Goal: Information Seeking & Learning: Find contact information

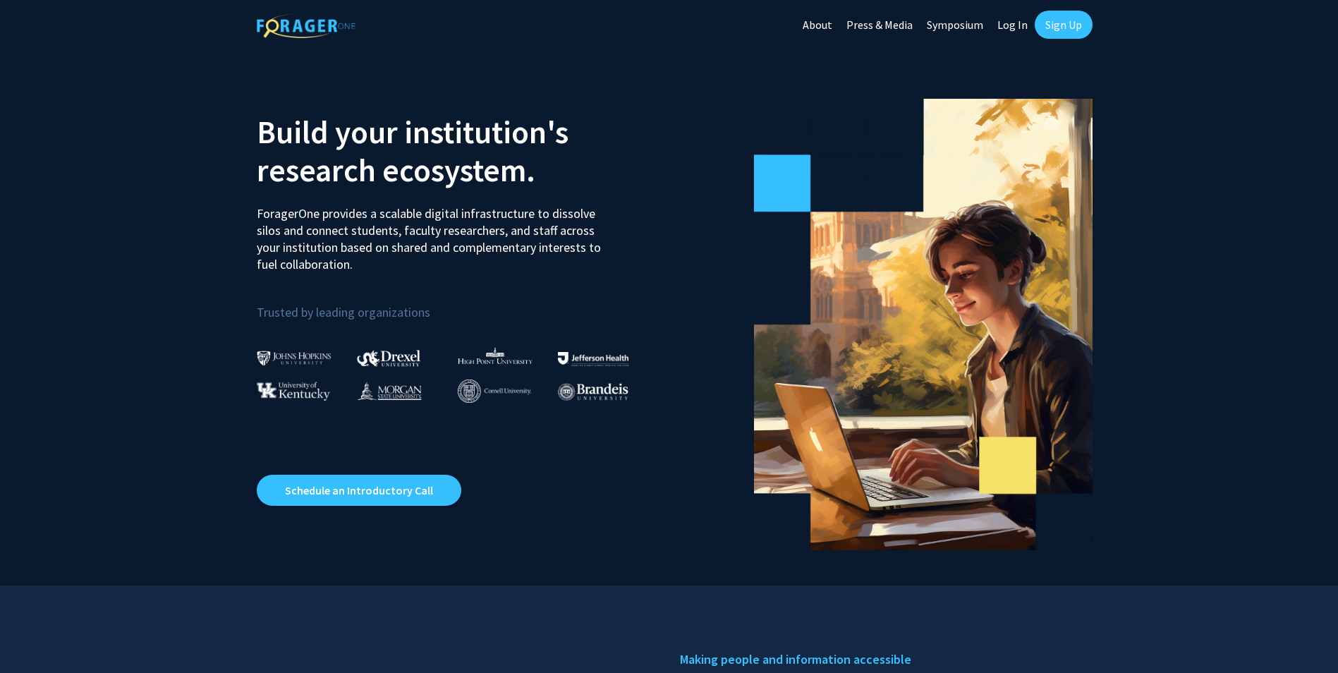
click at [1010, 25] on link "Log In" at bounding box center [1012, 24] width 44 height 49
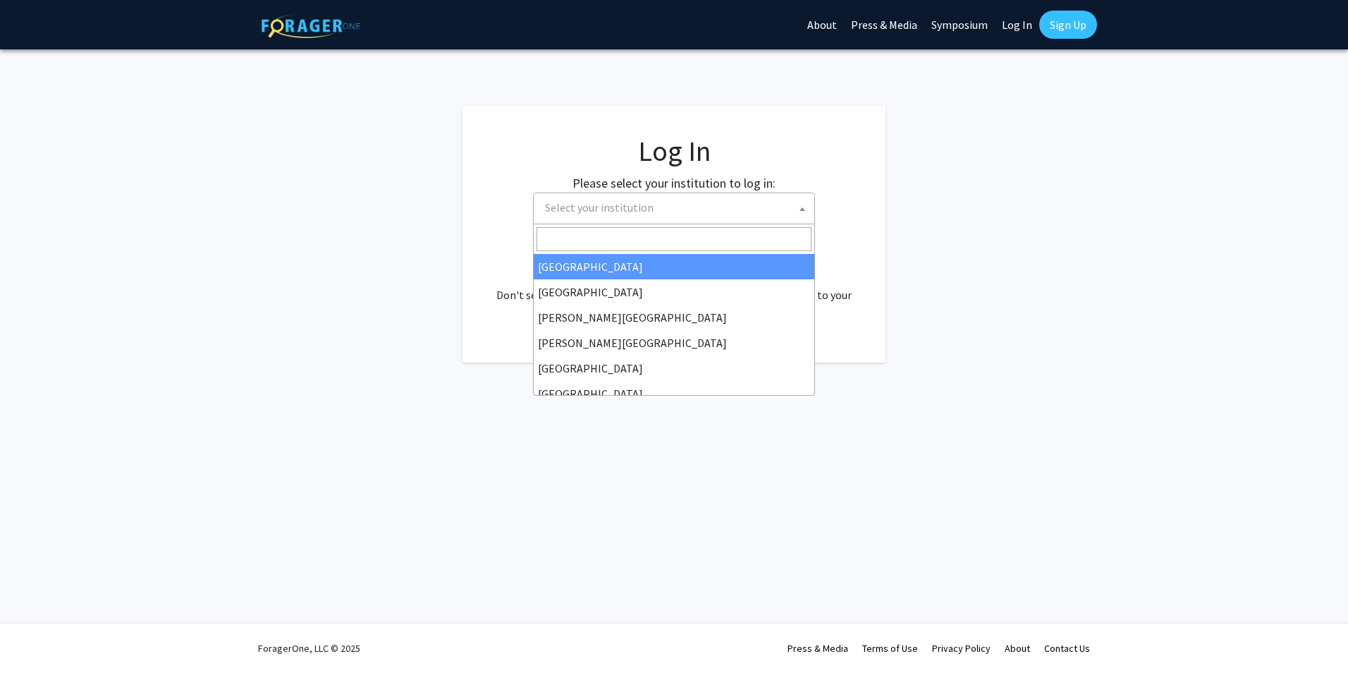
click at [802, 205] on span at bounding box center [802, 208] width 14 height 31
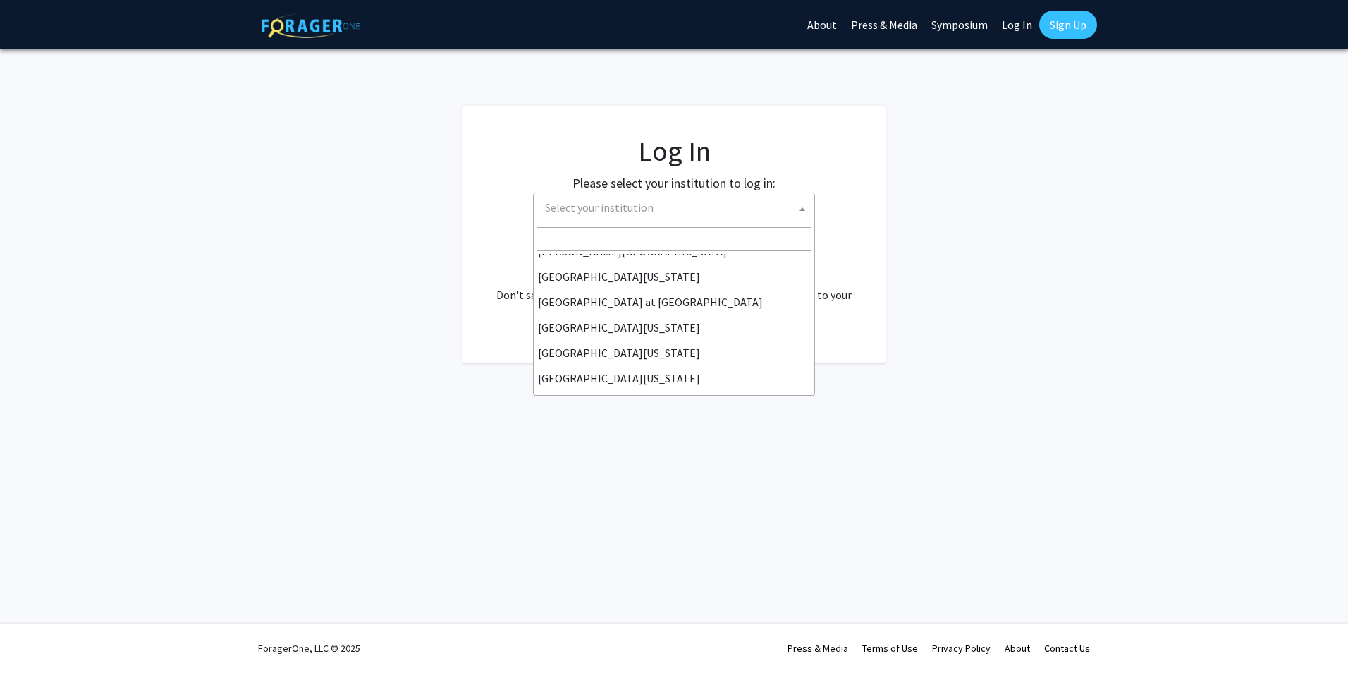
scroll to position [494, 0]
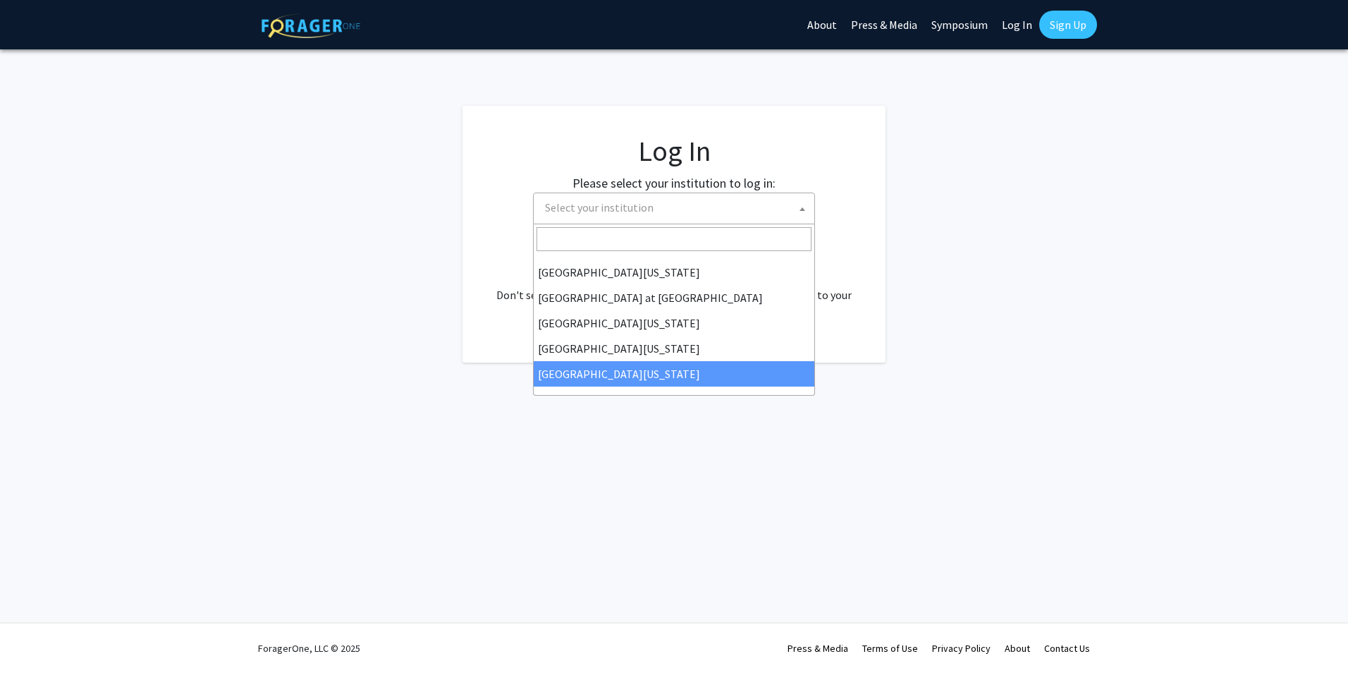
select select "33"
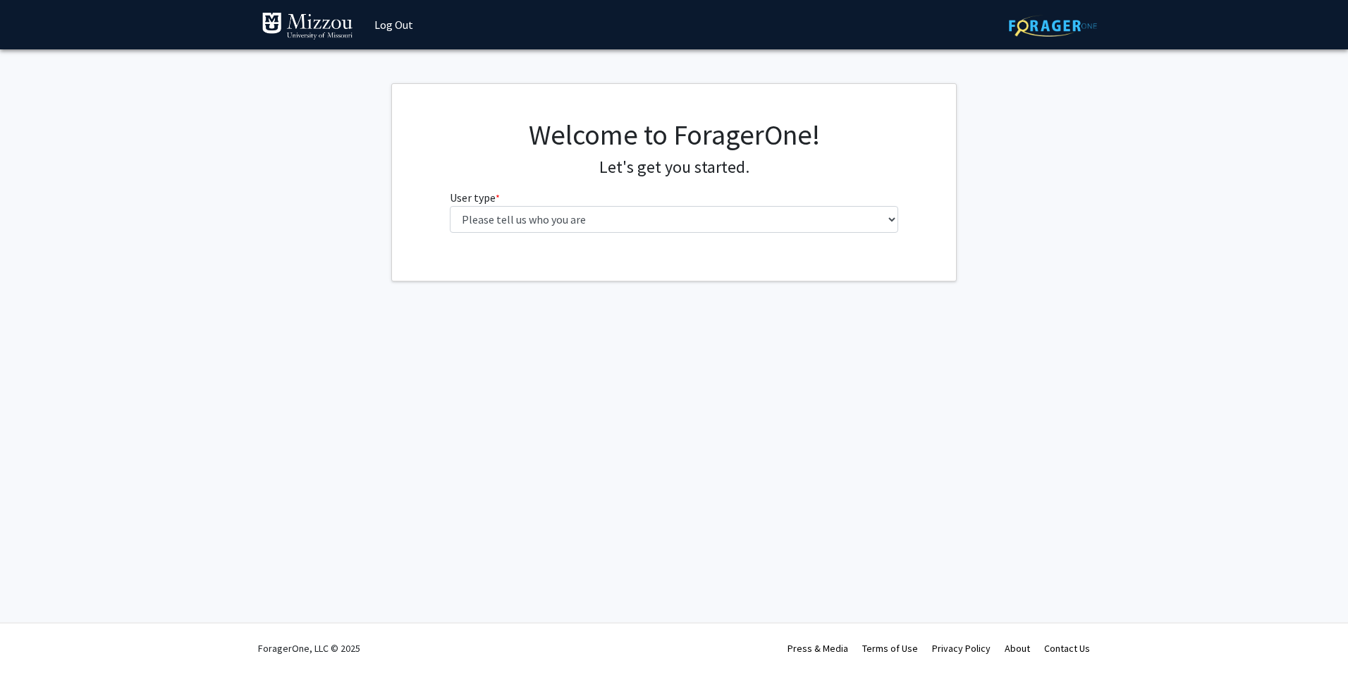
click at [296, 30] on img at bounding box center [308, 26] width 92 height 28
click at [891, 216] on select "Please tell us who you are Undergraduate Student Master's Student Doctoral Cand…" at bounding box center [674, 219] width 449 height 27
click at [894, 222] on select "Please tell us who you are Undergraduate Student Master's Student Doctoral Cand…" at bounding box center [674, 219] width 449 height 27
select select "6: adminAssistant"
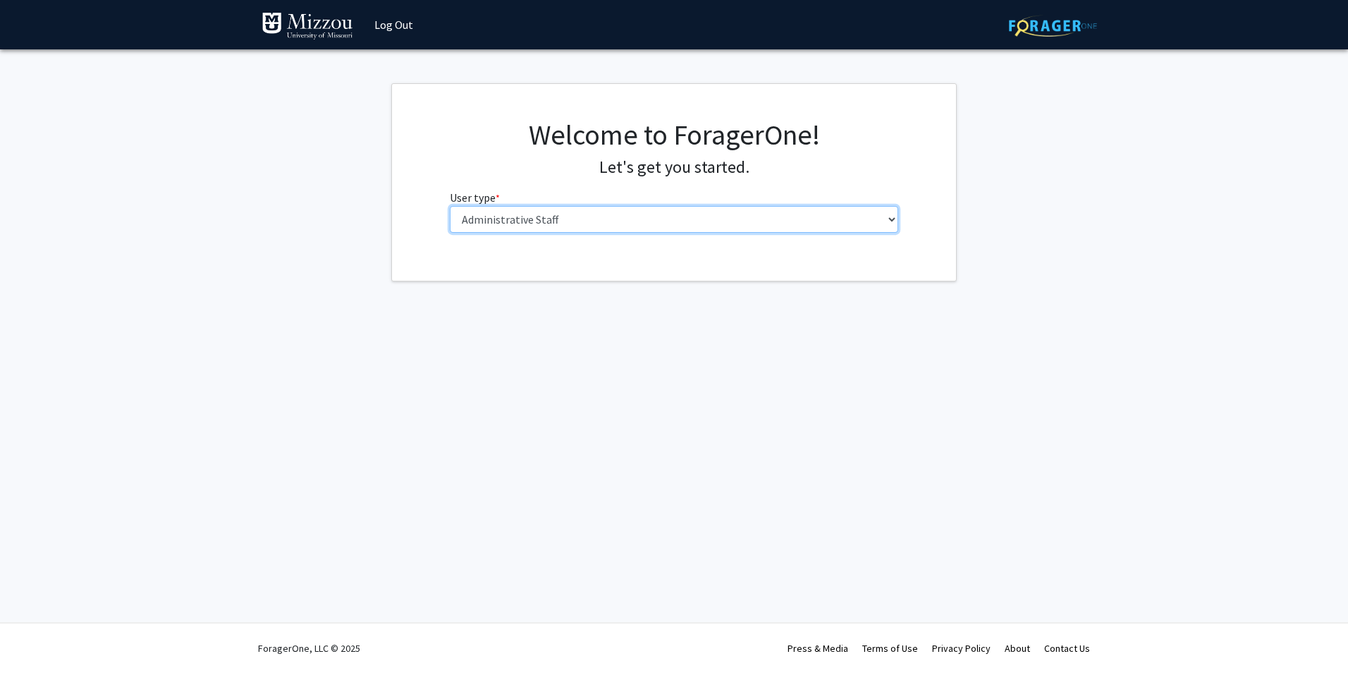
click at [450, 206] on select "Please tell us who you are Undergraduate Student Master's Student Doctoral Cand…" at bounding box center [674, 219] width 449 height 27
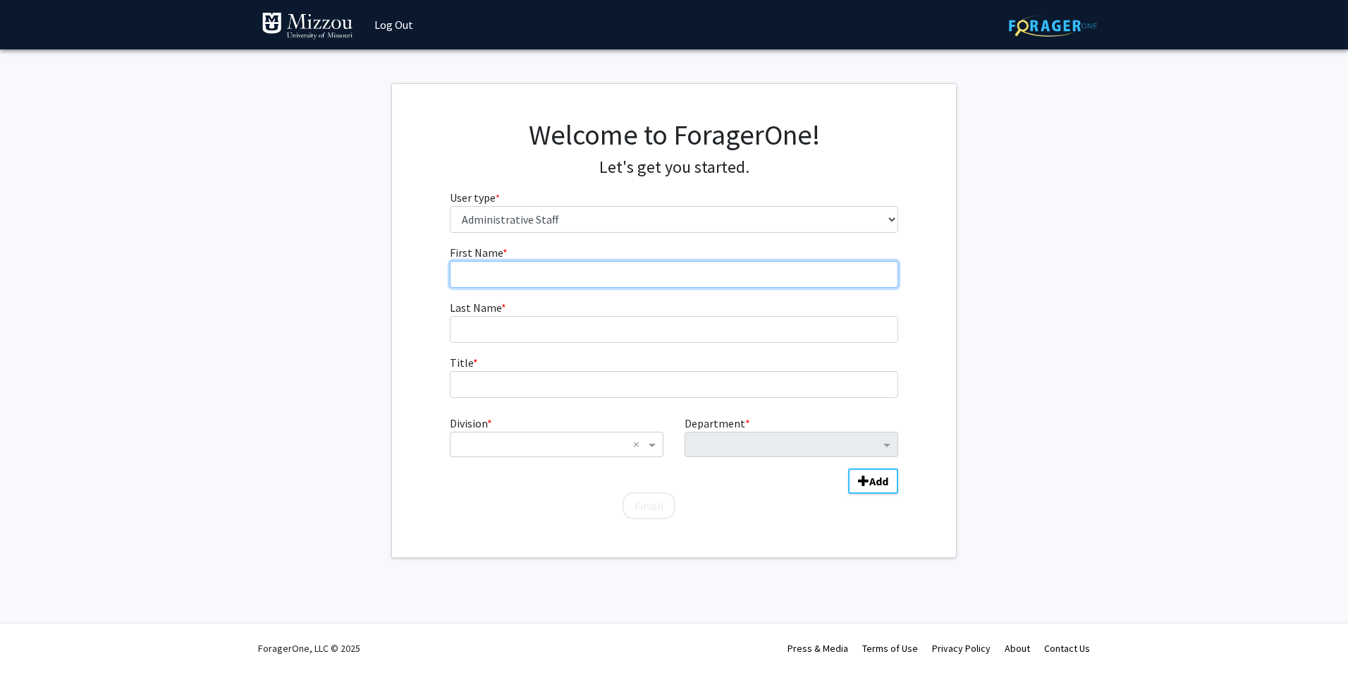
click at [494, 279] on input "First Name * required" at bounding box center [674, 274] width 449 height 27
type input "r"
type input "[PERSON_NAME]"
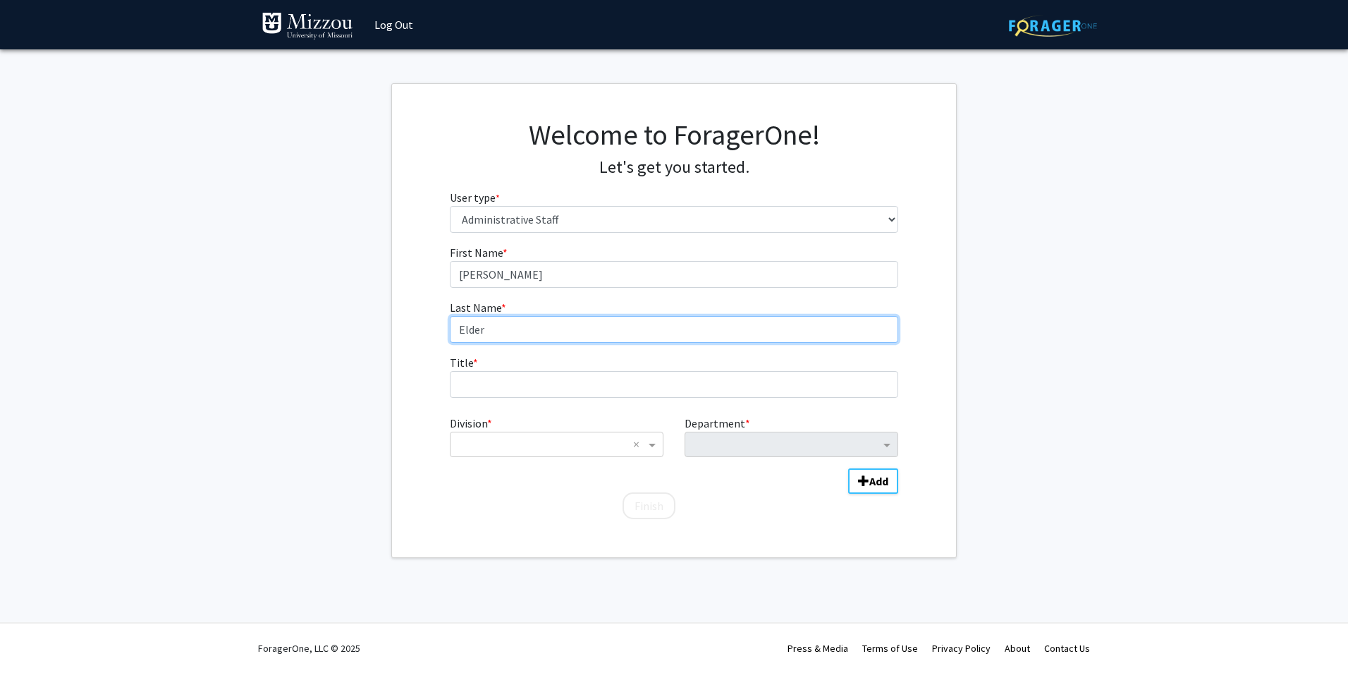
type input "Elder"
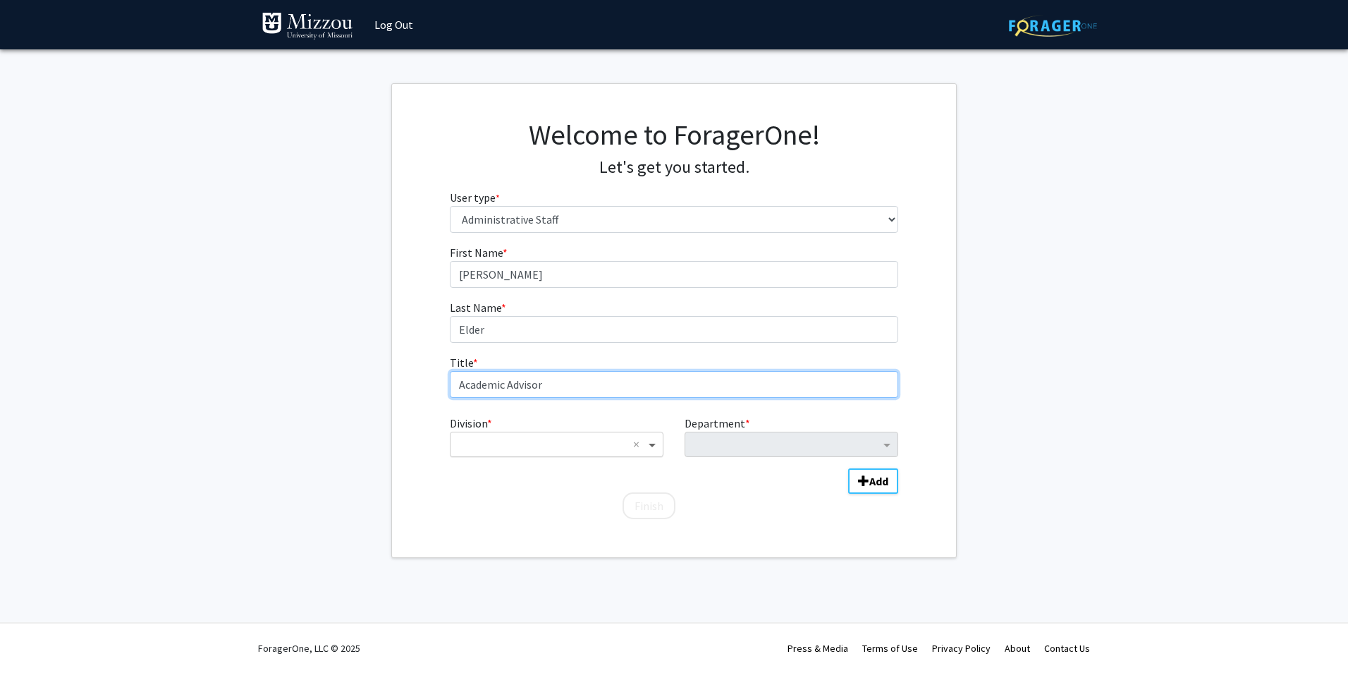
type input "Academic Advisor"
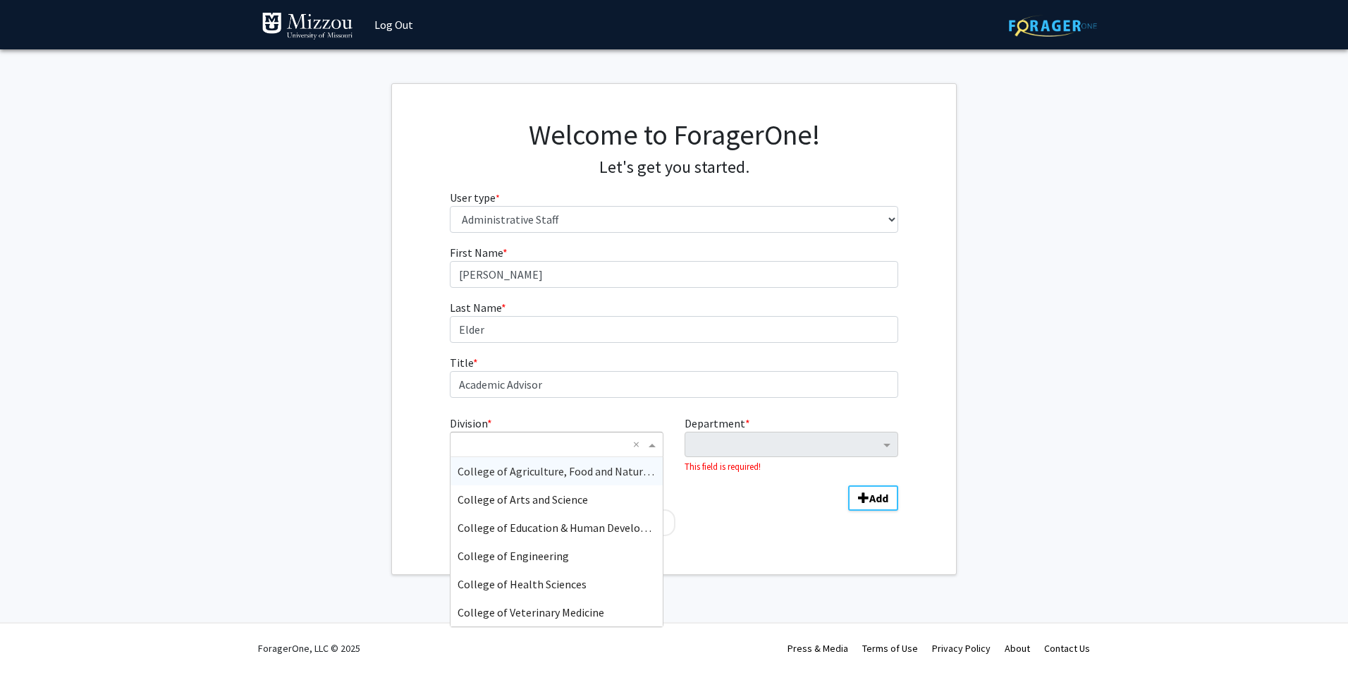
click at [654, 444] on span "Division" at bounding box center [654, 444] width 18 height 17
click at [595, 554] on div "College of Engineering" at bounding box center [557, 556] width 212 height 28
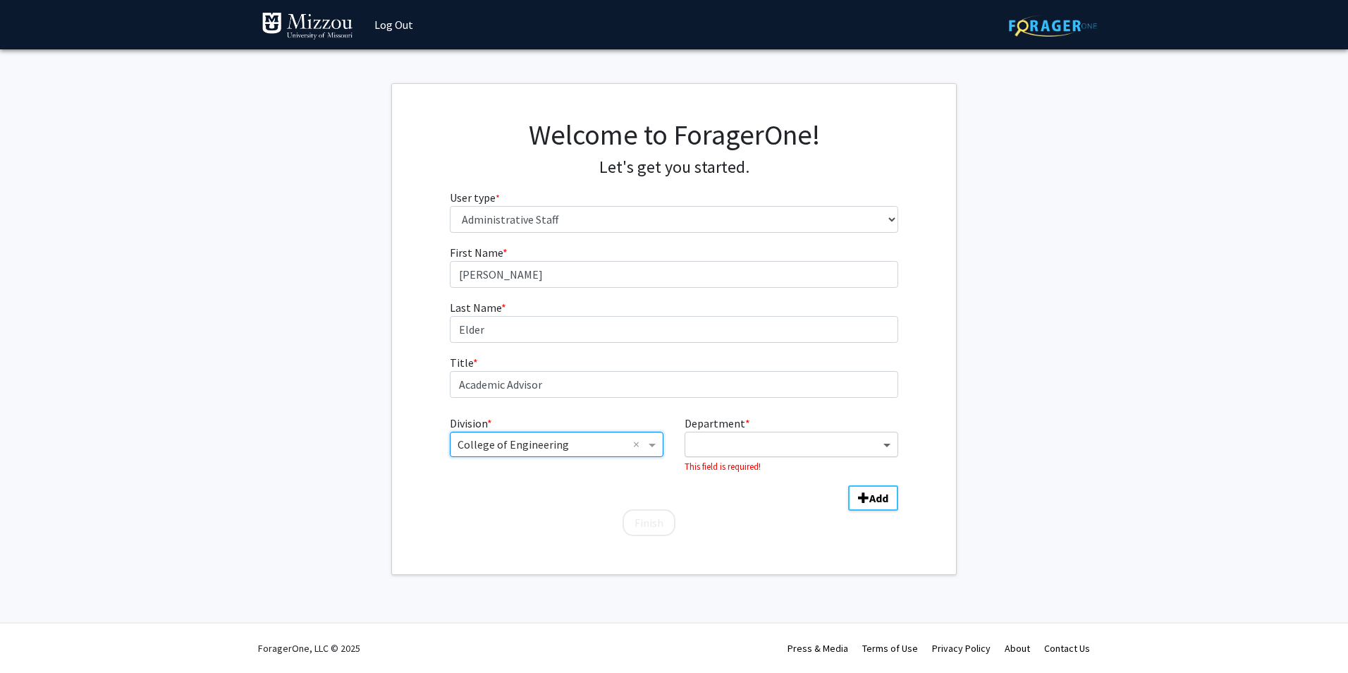
click at [881, 439] on span "Department" at bounding box center [889, 444] width 18 height 17
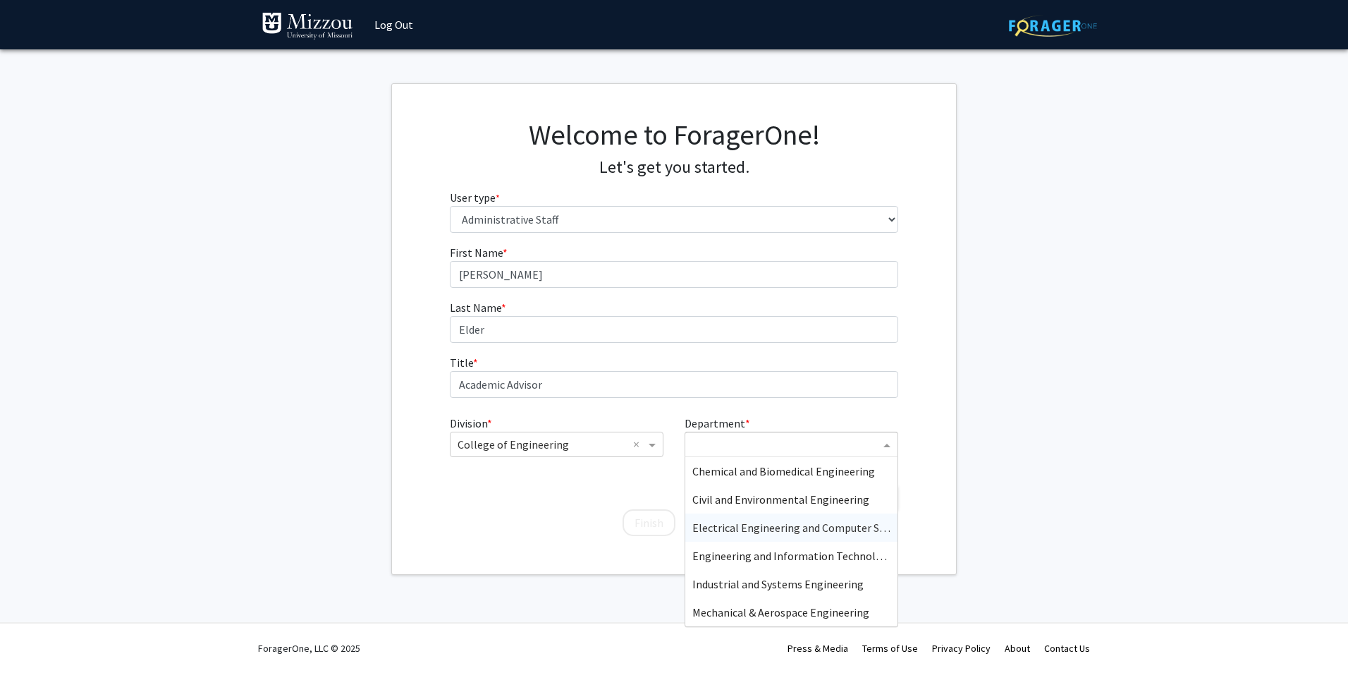
click at [840, 530] on span "Electrical Engineering and Computer Science" at bounding box center [800, 527] width 217 height 14
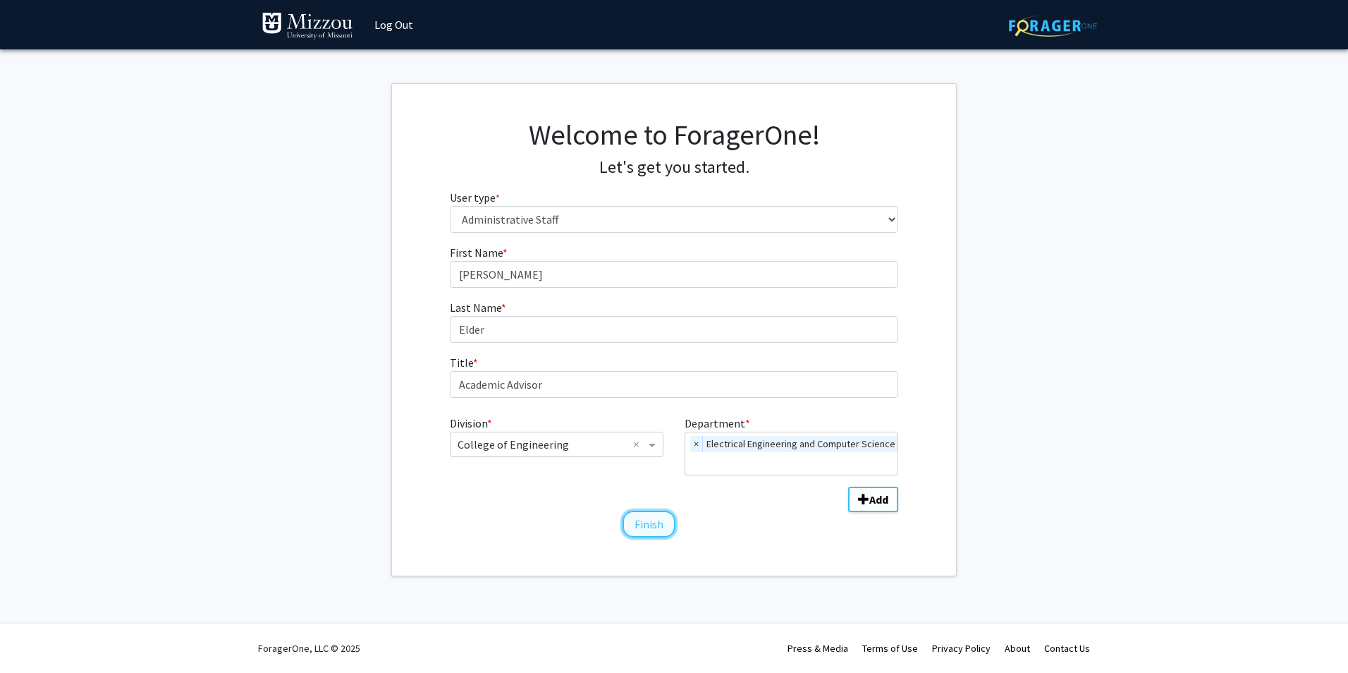
click at [639, 518] on button "Finish" at bounding box center [649, 524] width 53 height 27
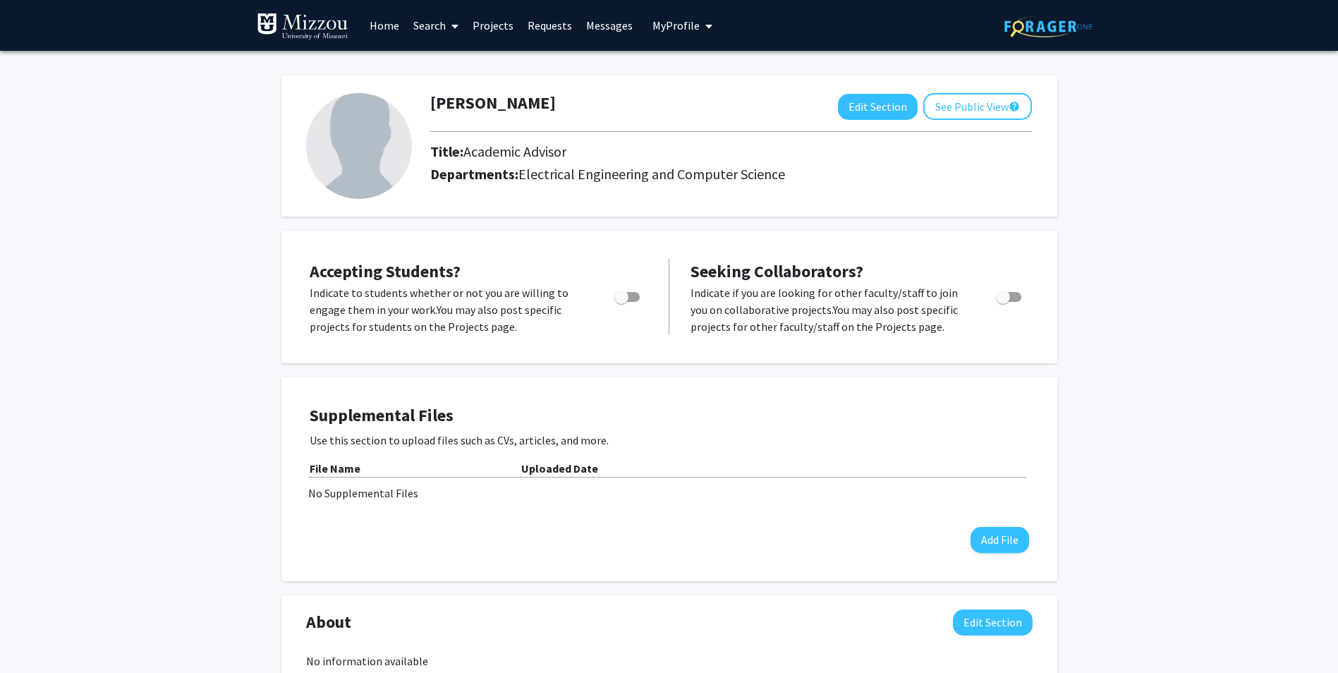
click at [453, 25] on icon at bounding box center [454, 25] width 7 height 11
click at [456, 61] on span "Faculty/Staff" at bounding box center [458, 65] width 104 height 28
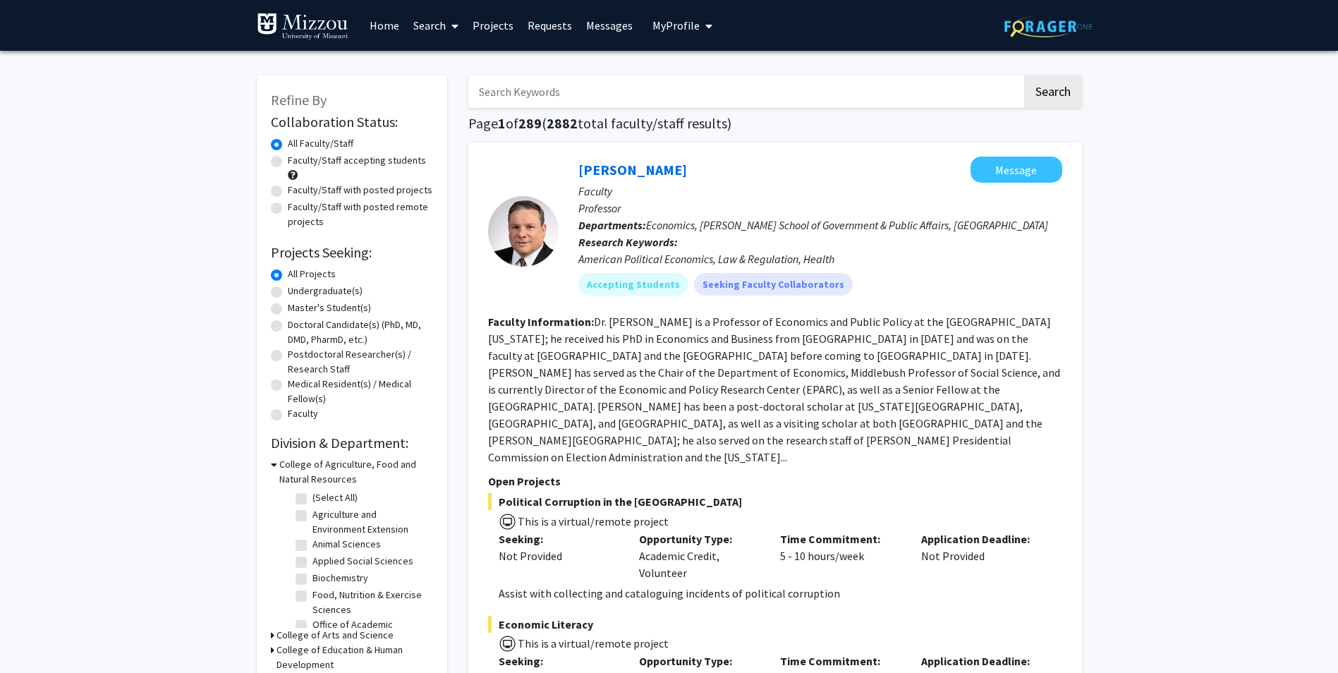
click at [545, 99] on input "Search Keywords" at bounding box center [745, 91] width 554 height 32
type input "music"
click at [1024, 75] on button "Search" at bounding box center [1053, 91] width 58 height 32
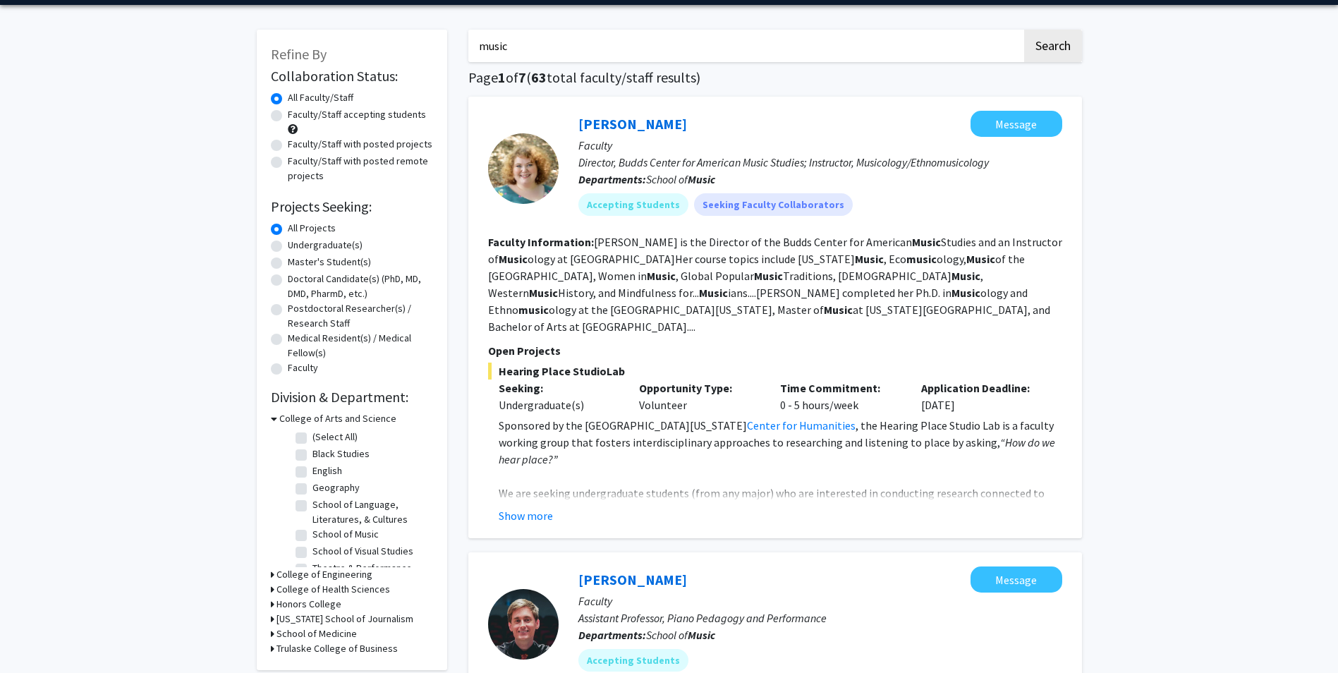
scroll to position [80, 0]
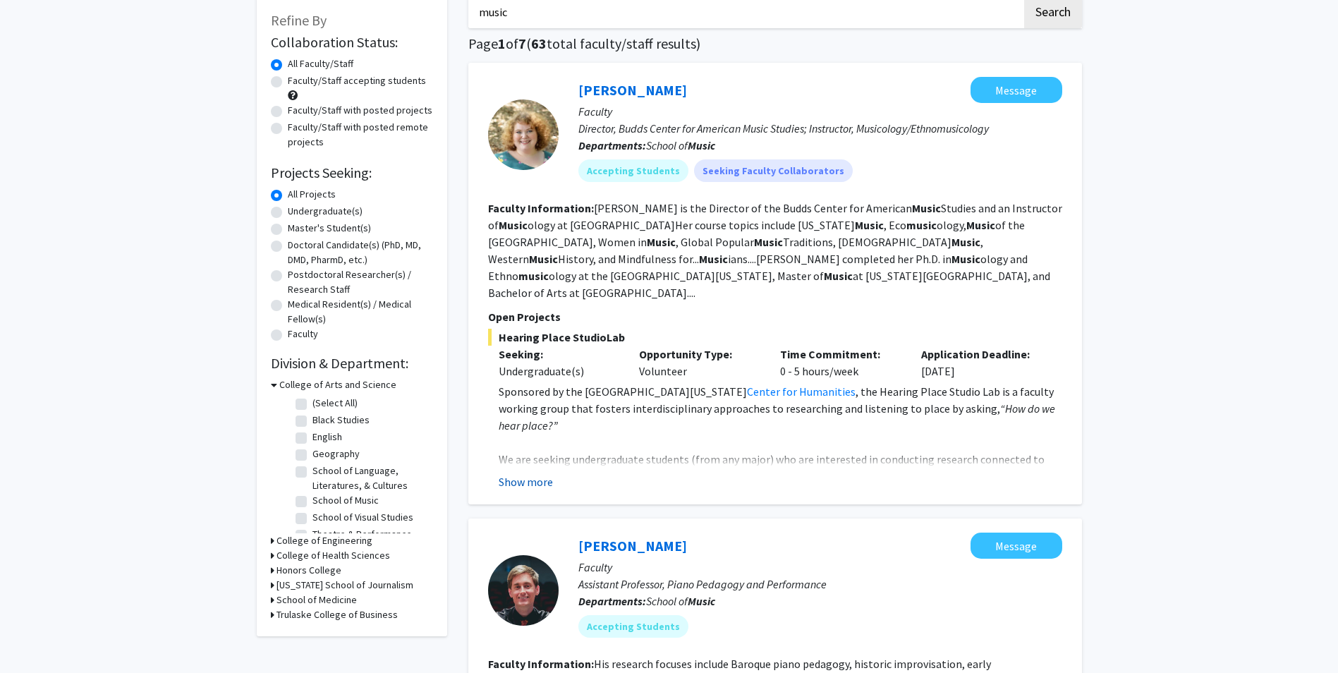
click at [514, 473] on button "Show more" at bounding box center [526, 481] width 54 height 17
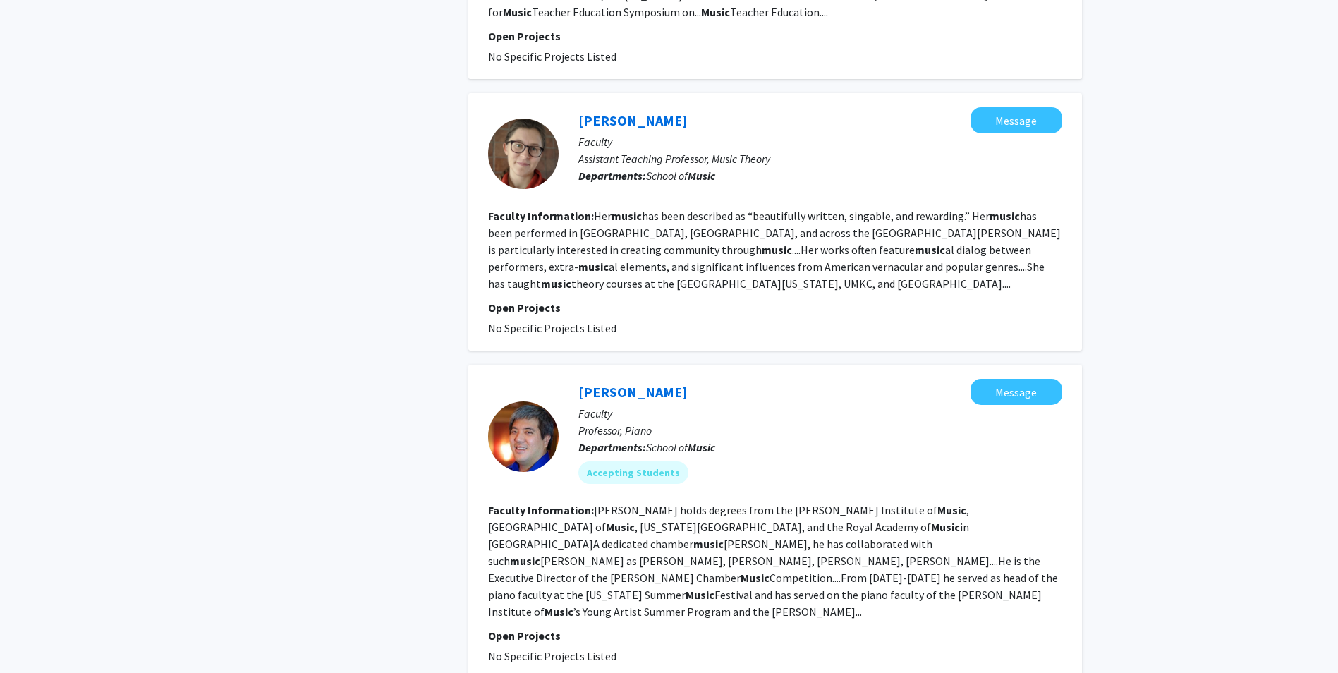
scroll to position [3010, 0]
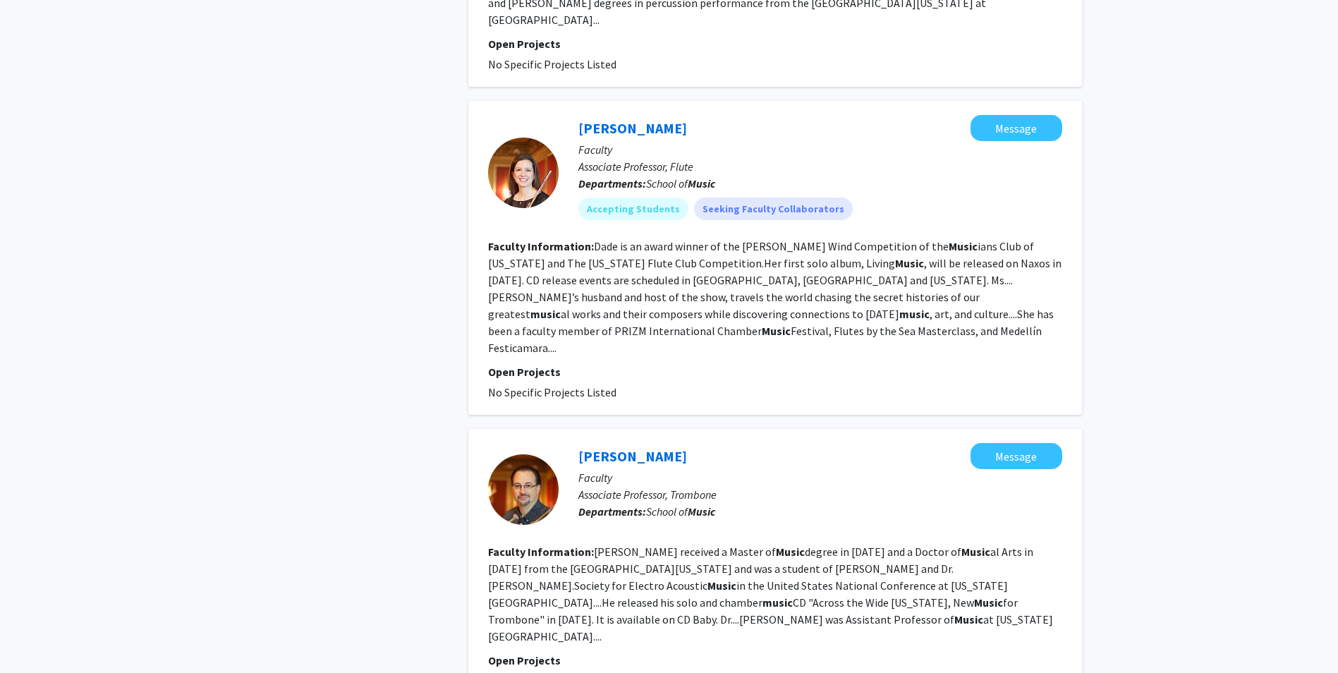
scroll to position [2580, 0]
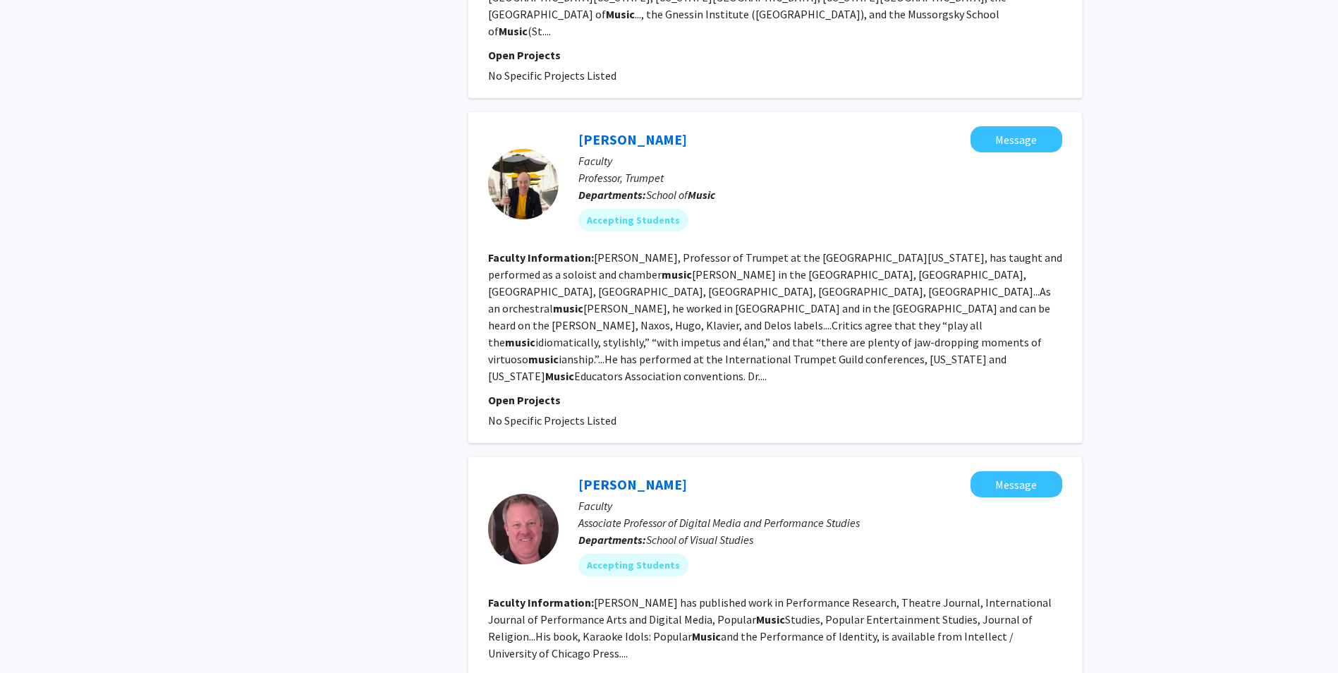
scroll to position [2371, 0]
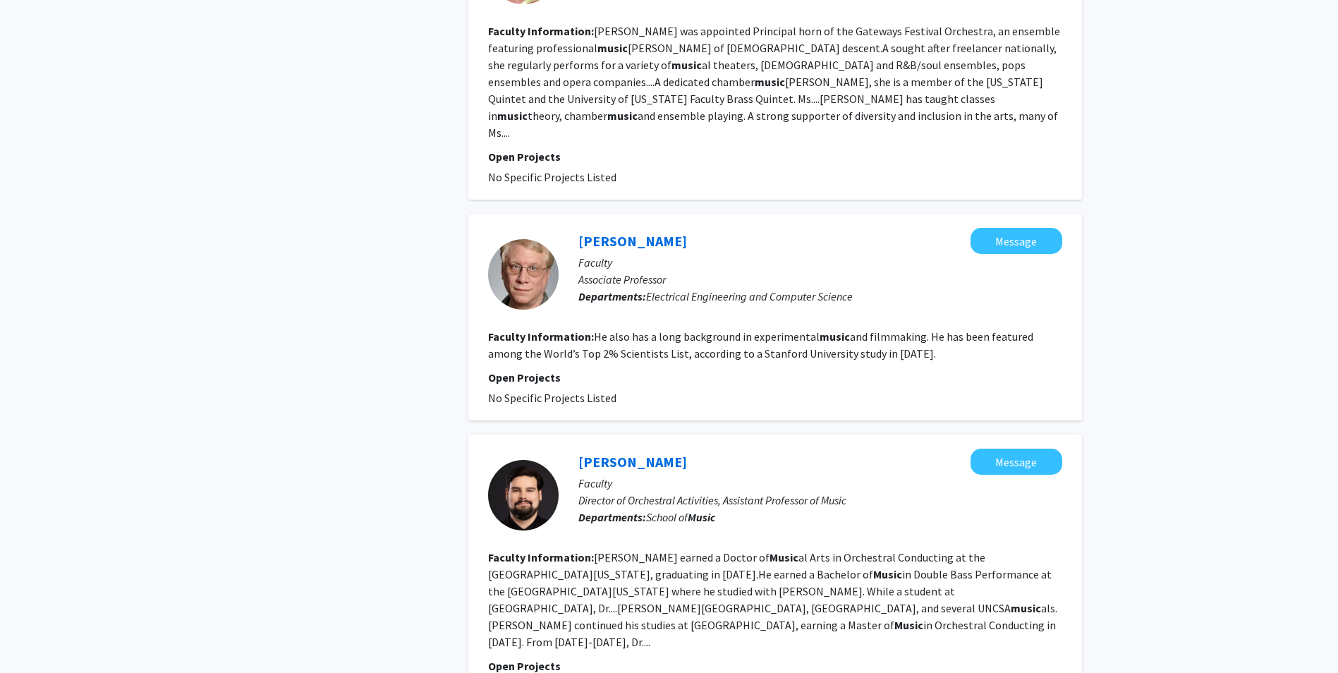
scroll to position [876, 0]
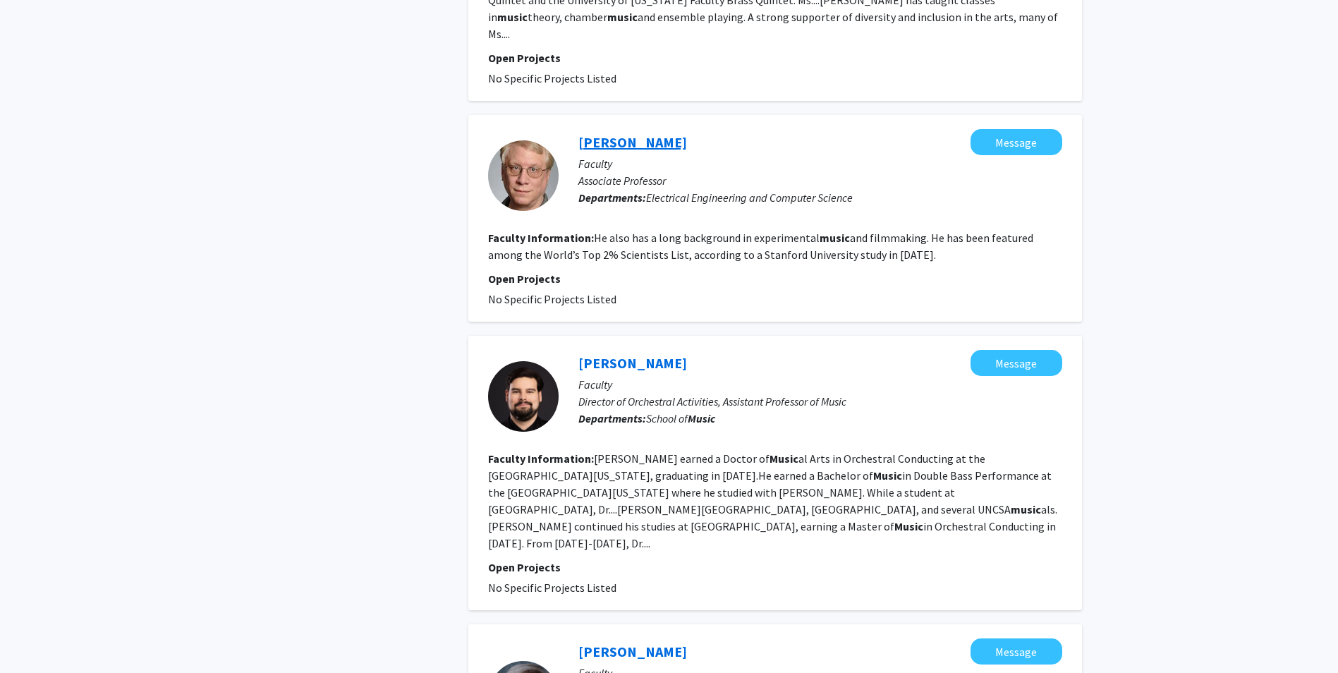
click at [601, 133] on link "[PERSON_NAME]" at bounding box center [632, 142] width 109 height 18
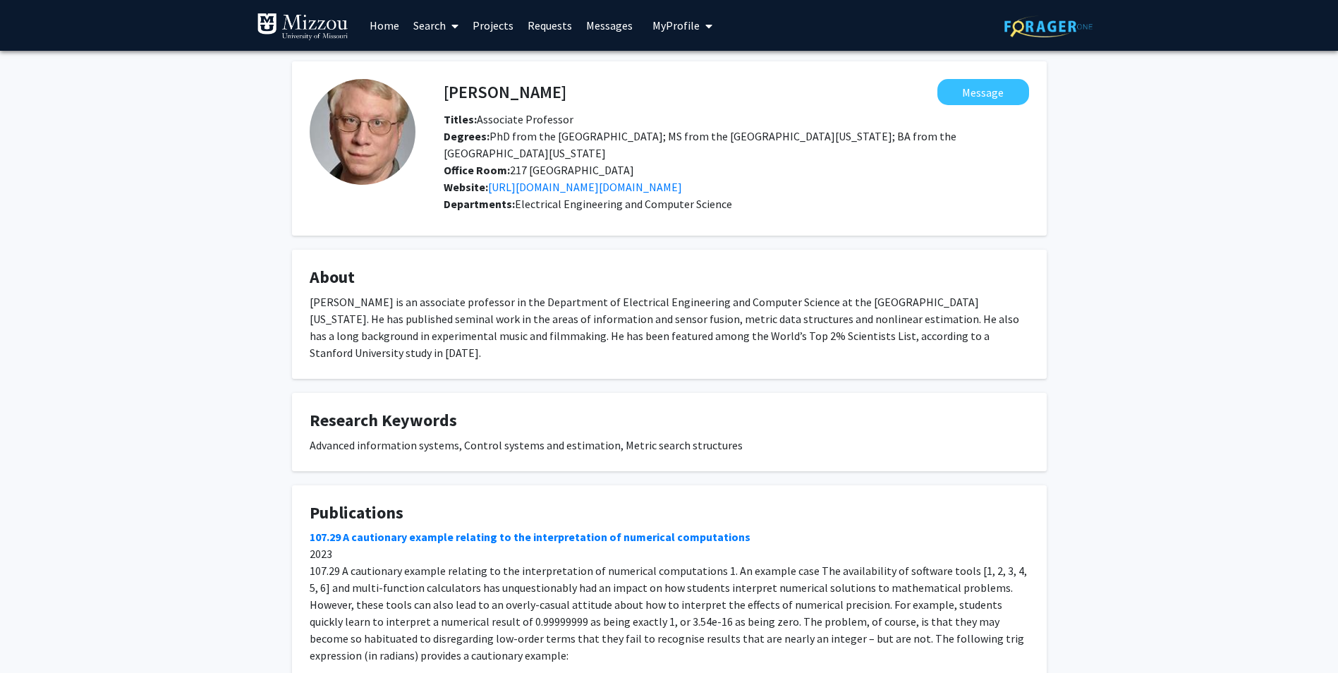
click at [451, 28] on span at bounding box center [452, 25] width 13 height 49
click at [451, 68] on span "Faculty/Staff" at bounding box center [458, 65] width 104 height 28
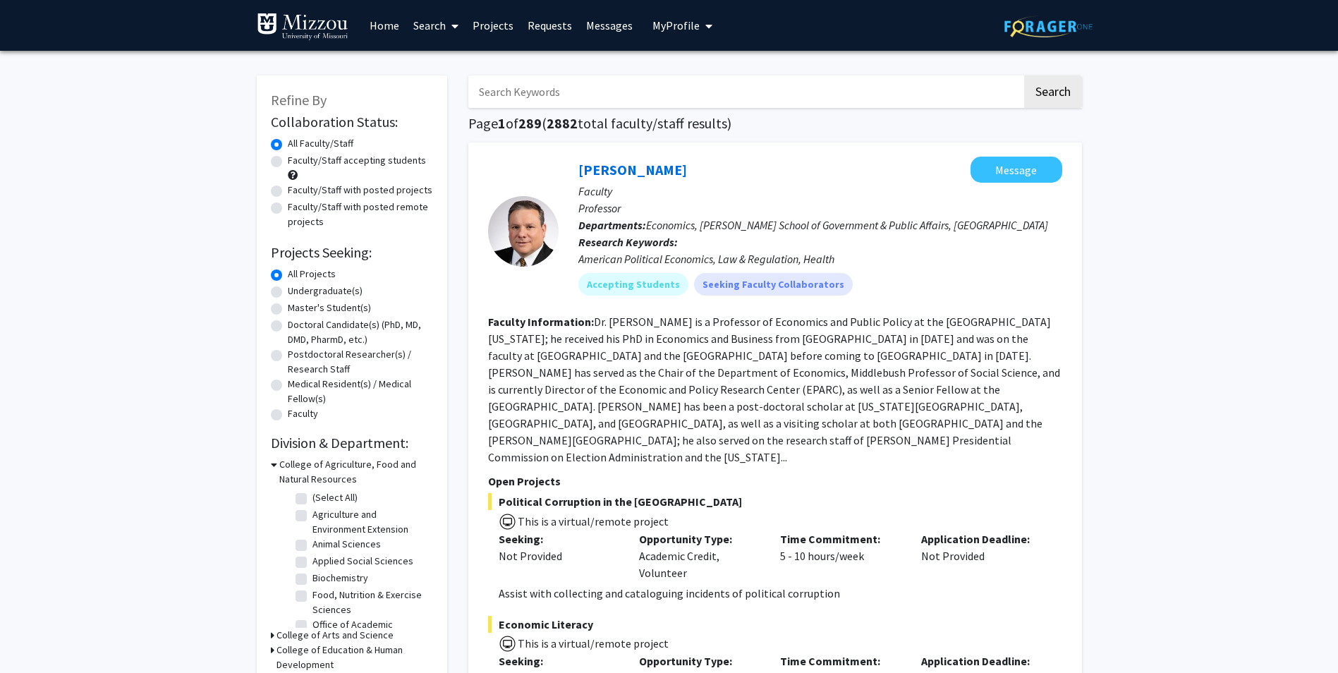
click at [579, 93] on input "Search Keywords" at bounding box center [745, 91] width 554 height 32
type input "computer science"
click at [1024, 75] on button "Search" at bounding box center [1053, 91] width 58 height 32
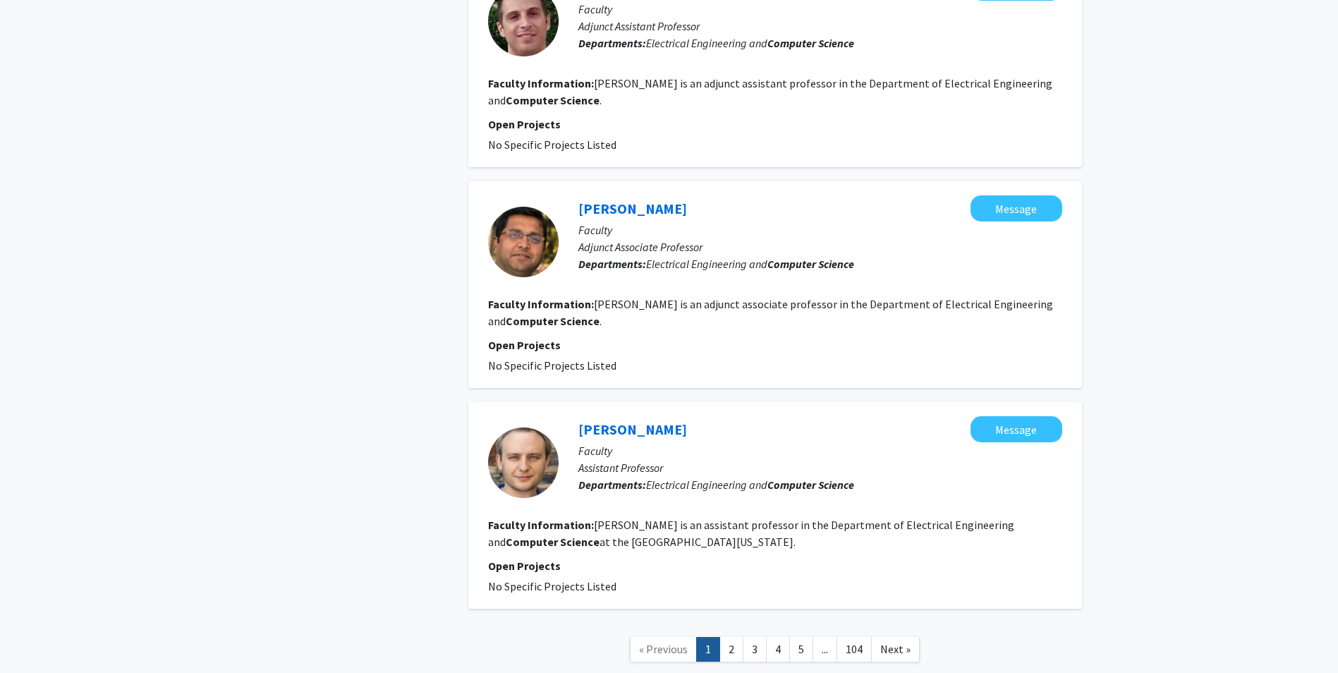
scroll to position [2043, 0]
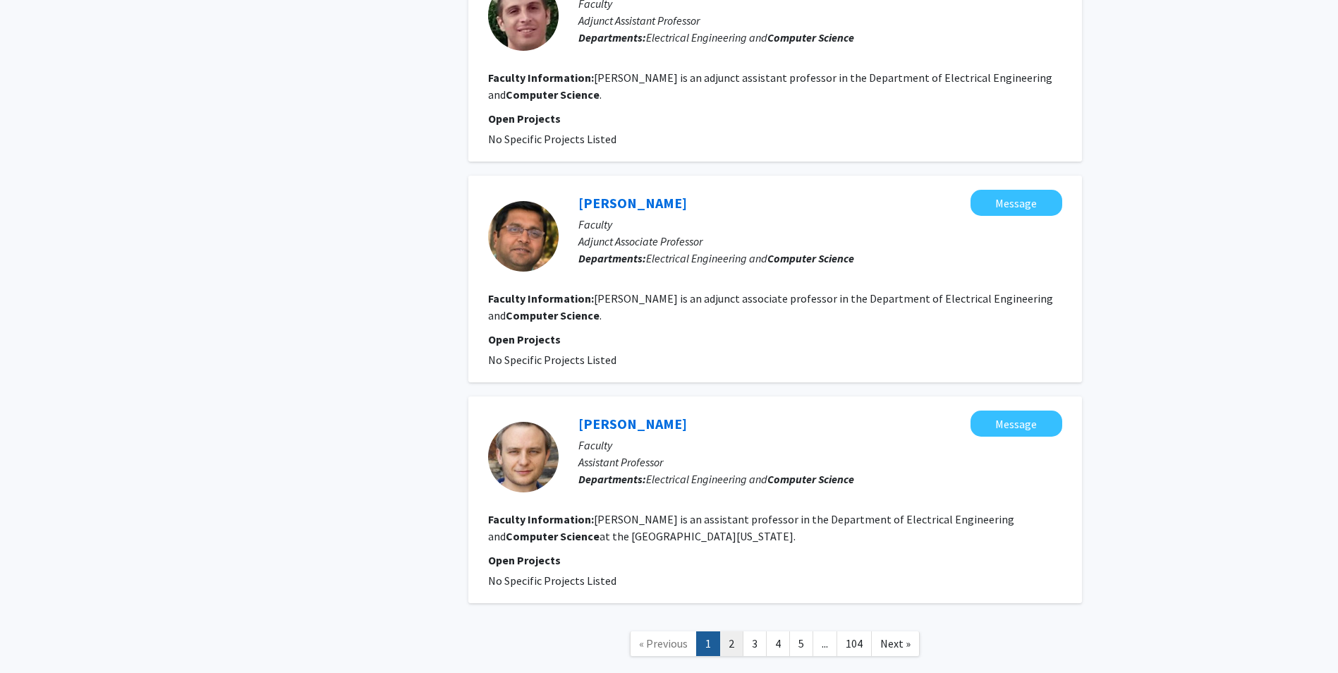
click at [730, 631] on link "2" at bounding box center [731, 643] width 24 height 25
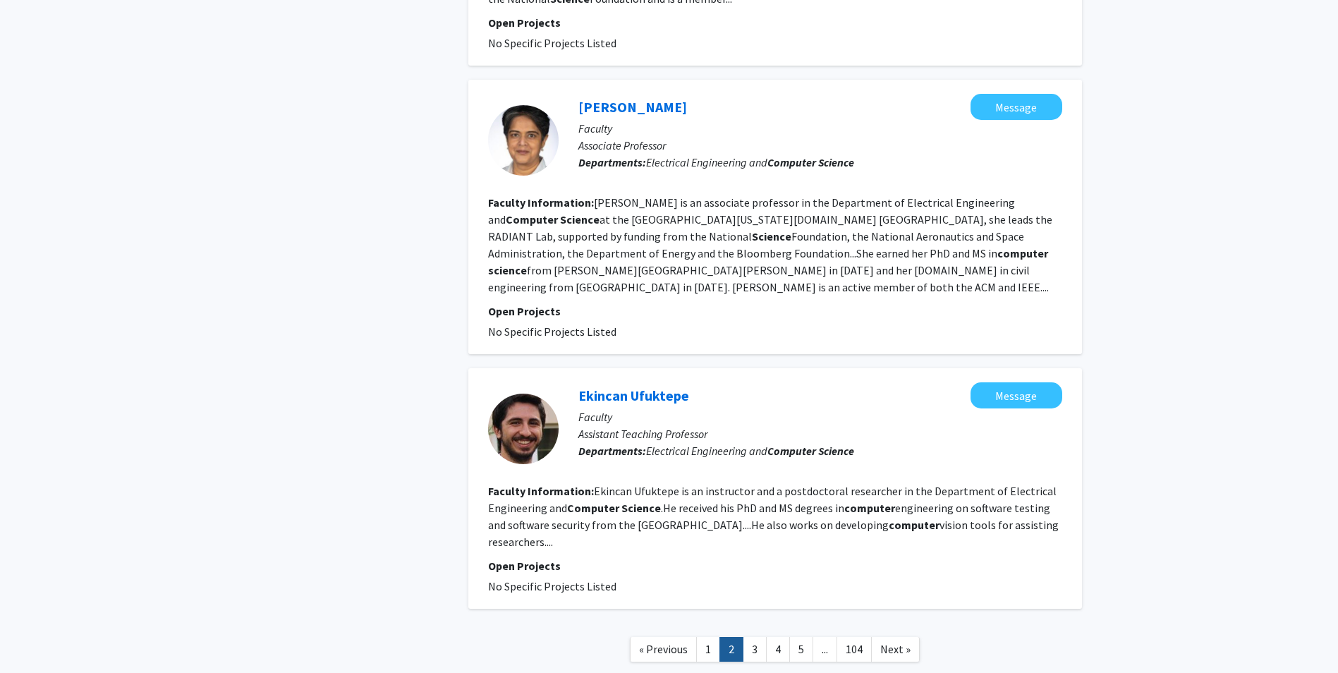
scroll to position [2106, 0]
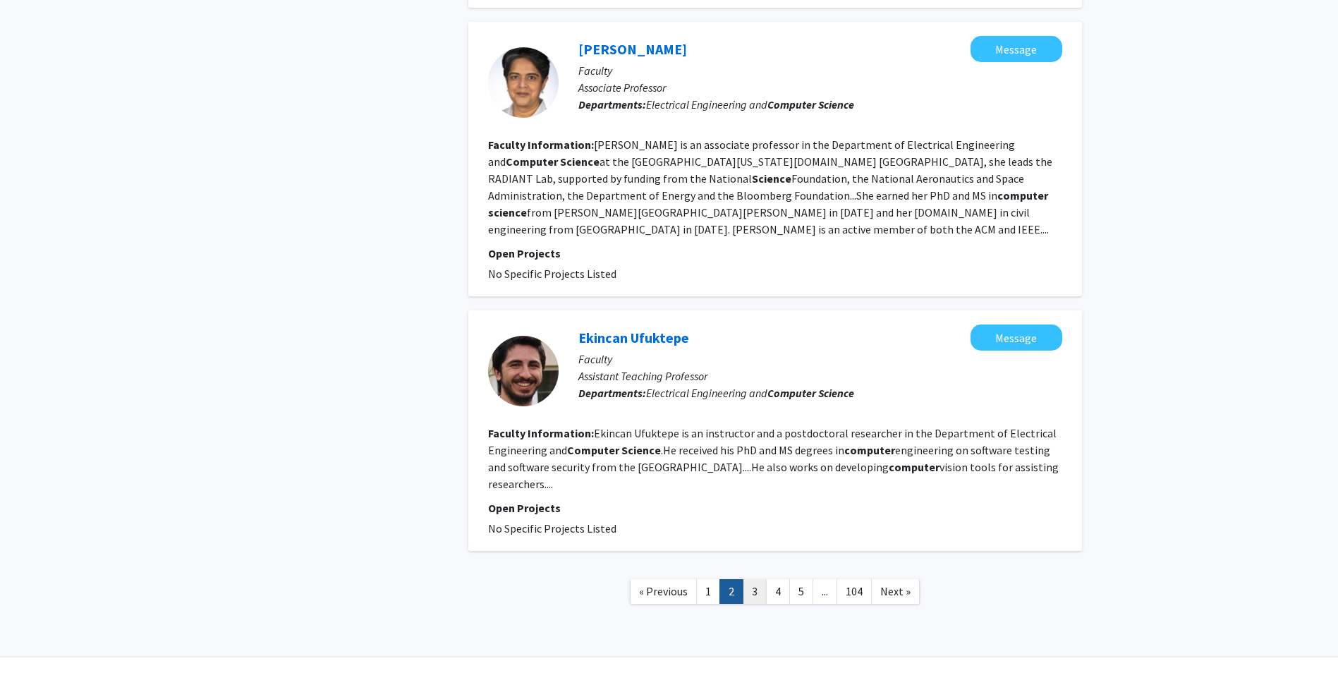
click at [752, 579] on link "3" at bounding box center [755, 591] width 24 height 25
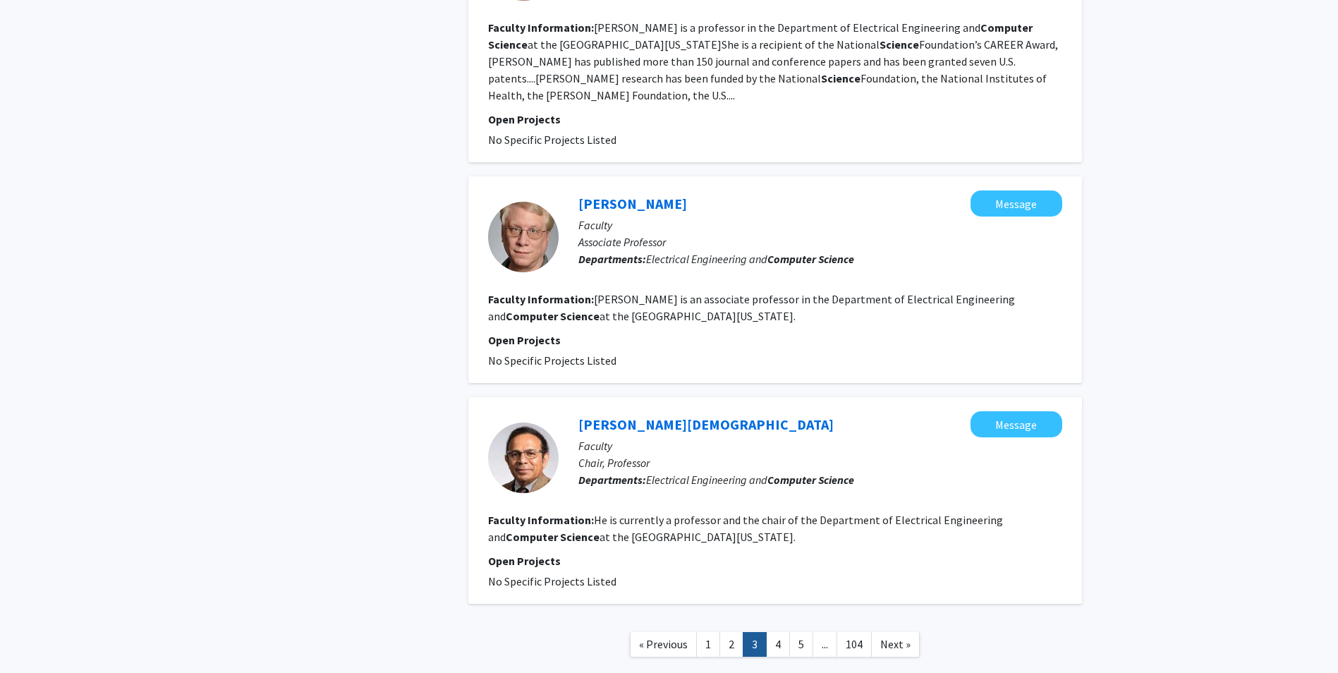
scroll to position [2230, 0]
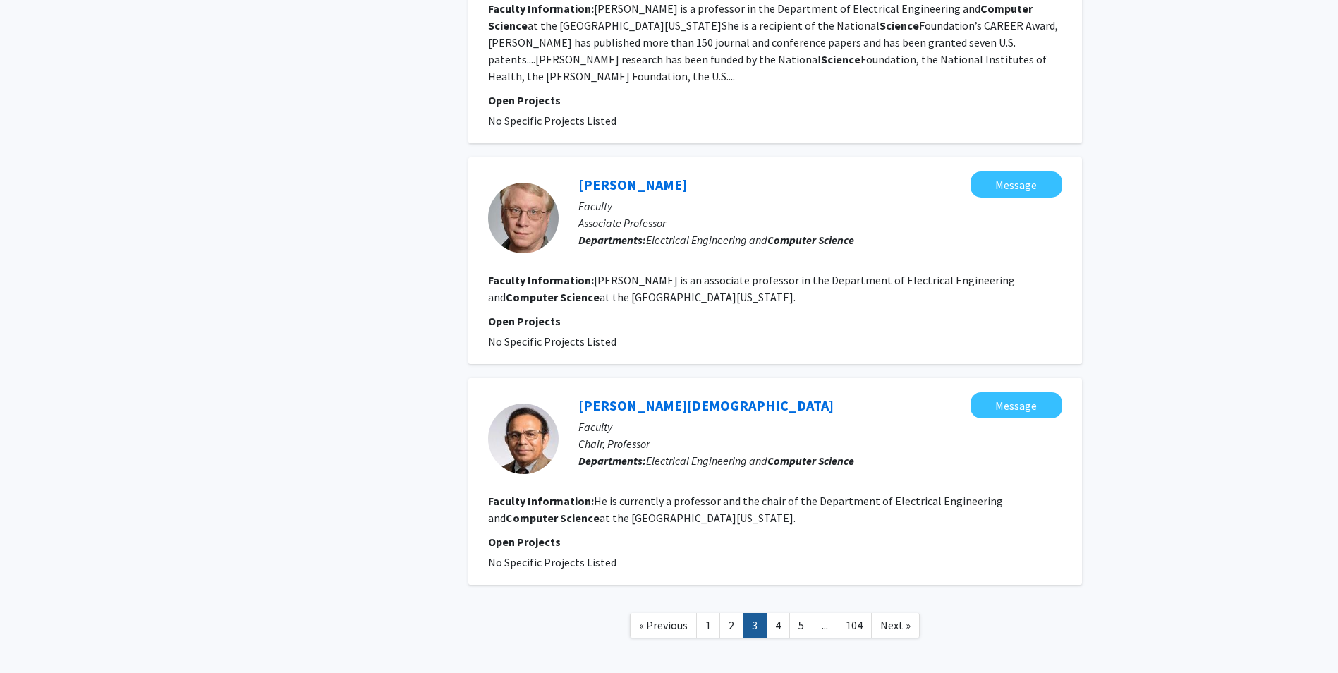
click at [774, 613] on link "4" at bounding box center [778, 625] width 24 height 25
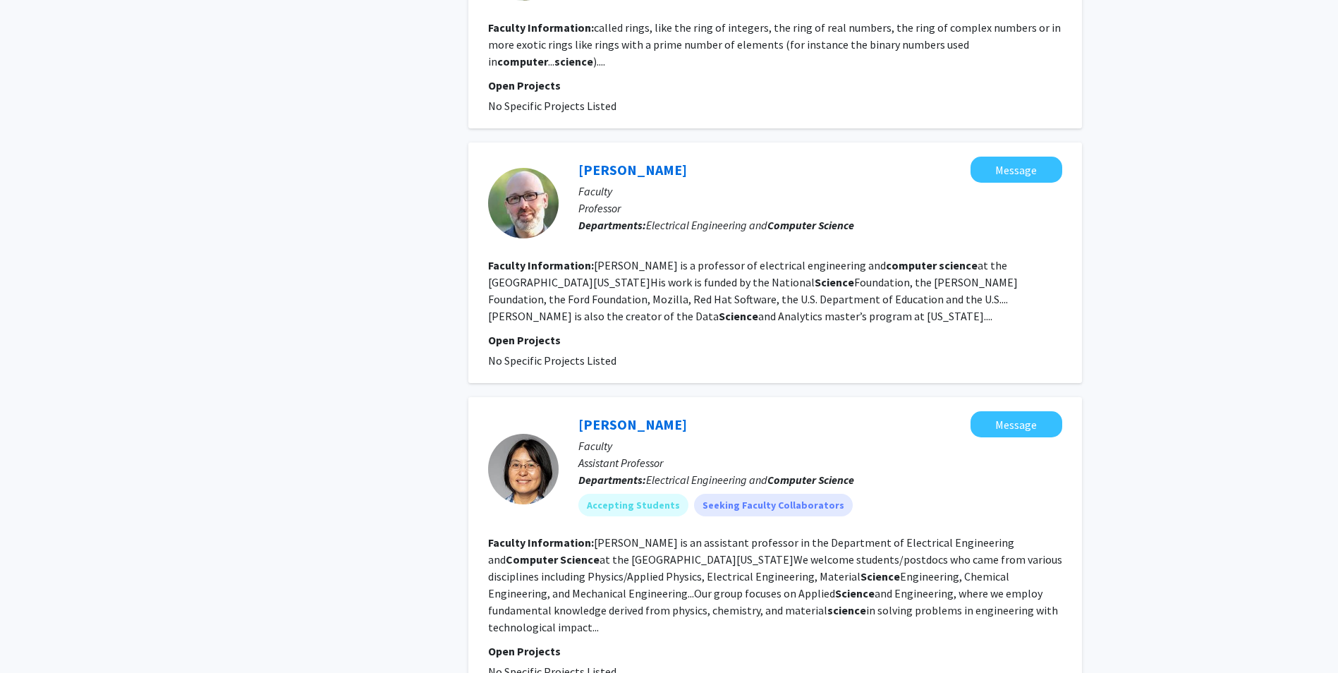
scroll to position [2150, 0]
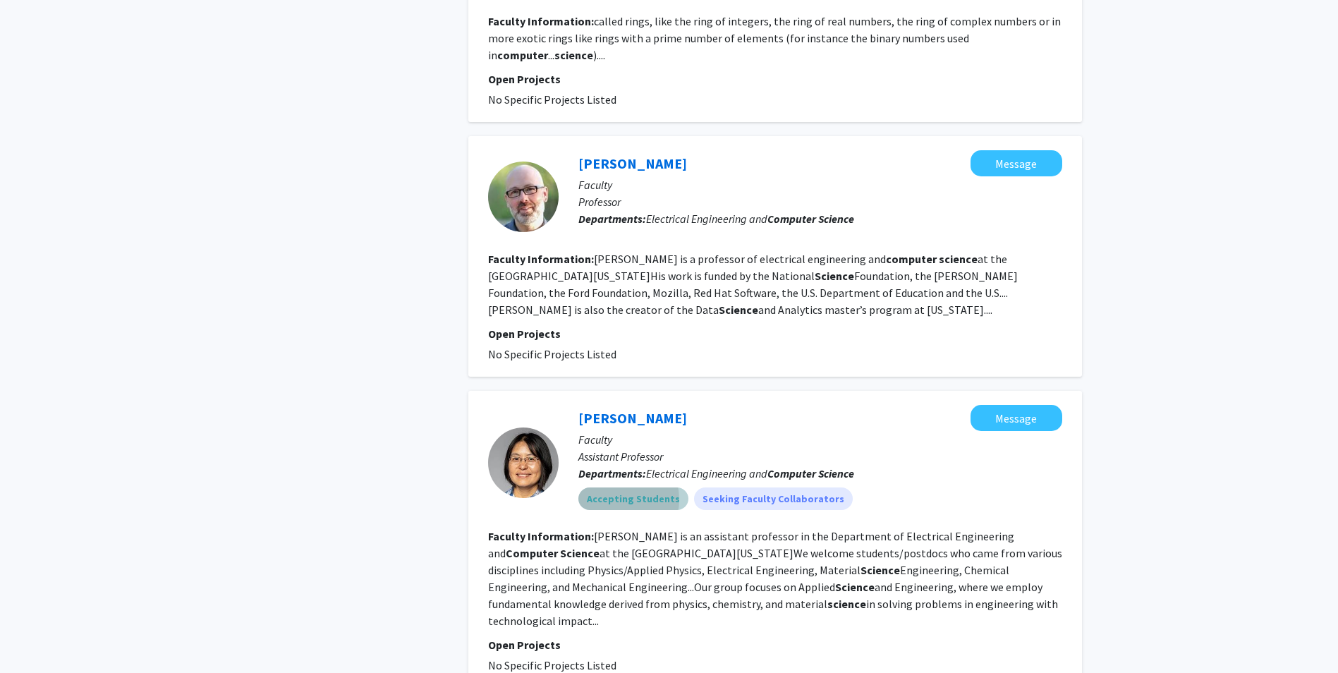
click at [611, 487] on mat-chip "Accepting Students" at bounding box center [633, 498] width 110 height 23
click at [534, 529] on fg-read-more "[PERSON_NAME] is an assistant professor in the Department of Electrical Enginee…" at bounding box center [775, 578] width 574 height 99
click at [628, 409] on link "[PERSON_NAME]" at bounding box center [632, 418] width 109 height 18
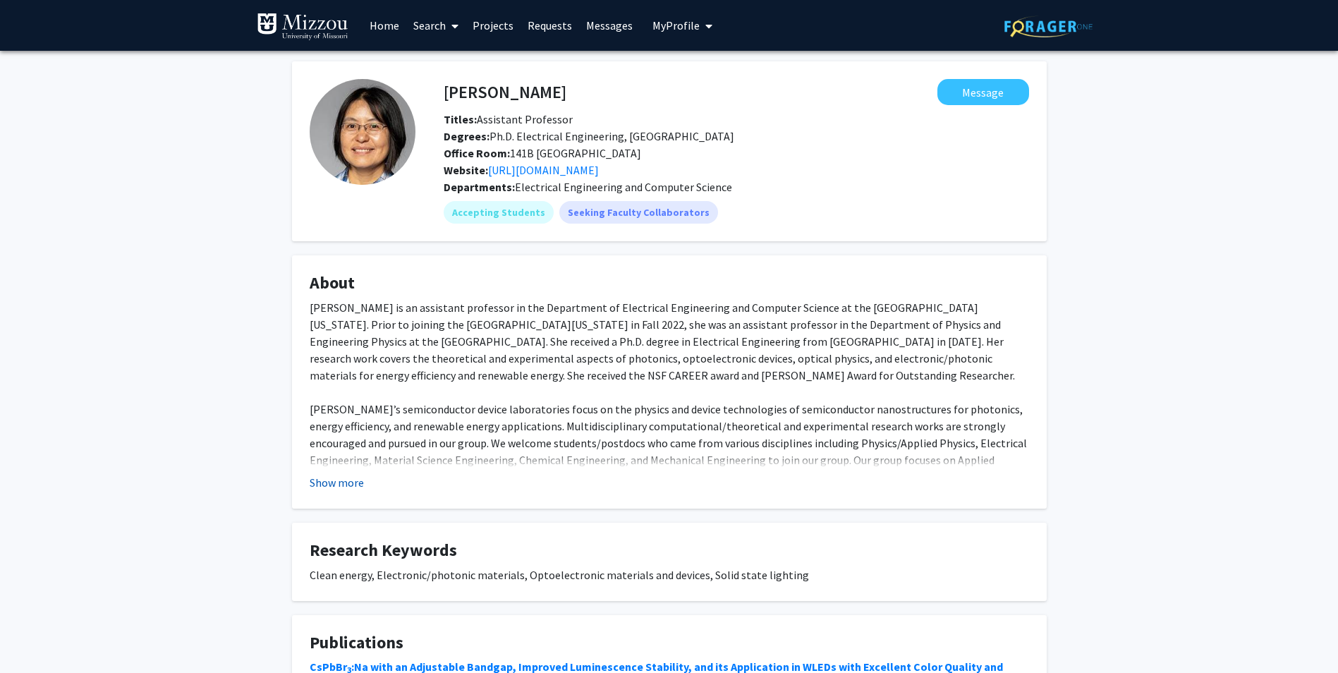
click at [348, 484] on button "Show more" at bounding box center [337, 482] width 54 height 17
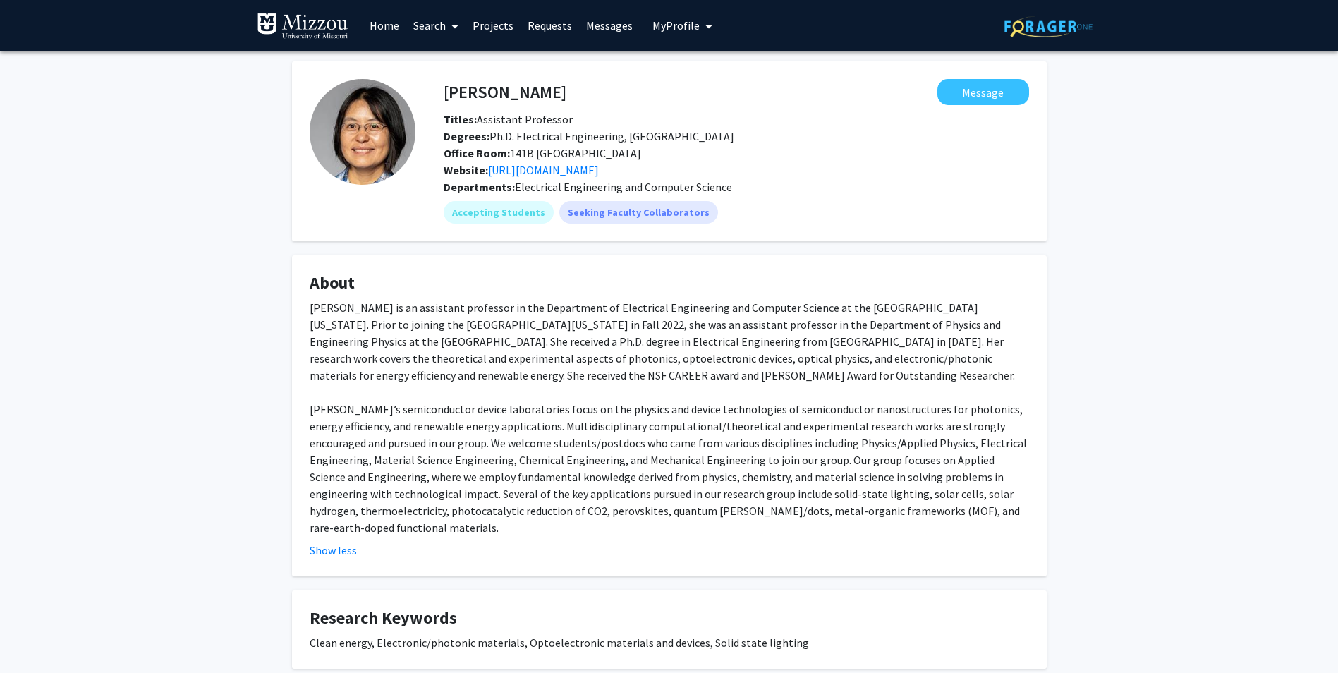
click at [338, 27] on img at bounding box center [303, 27] width 92 height 28
